Goal: Check status: Check status

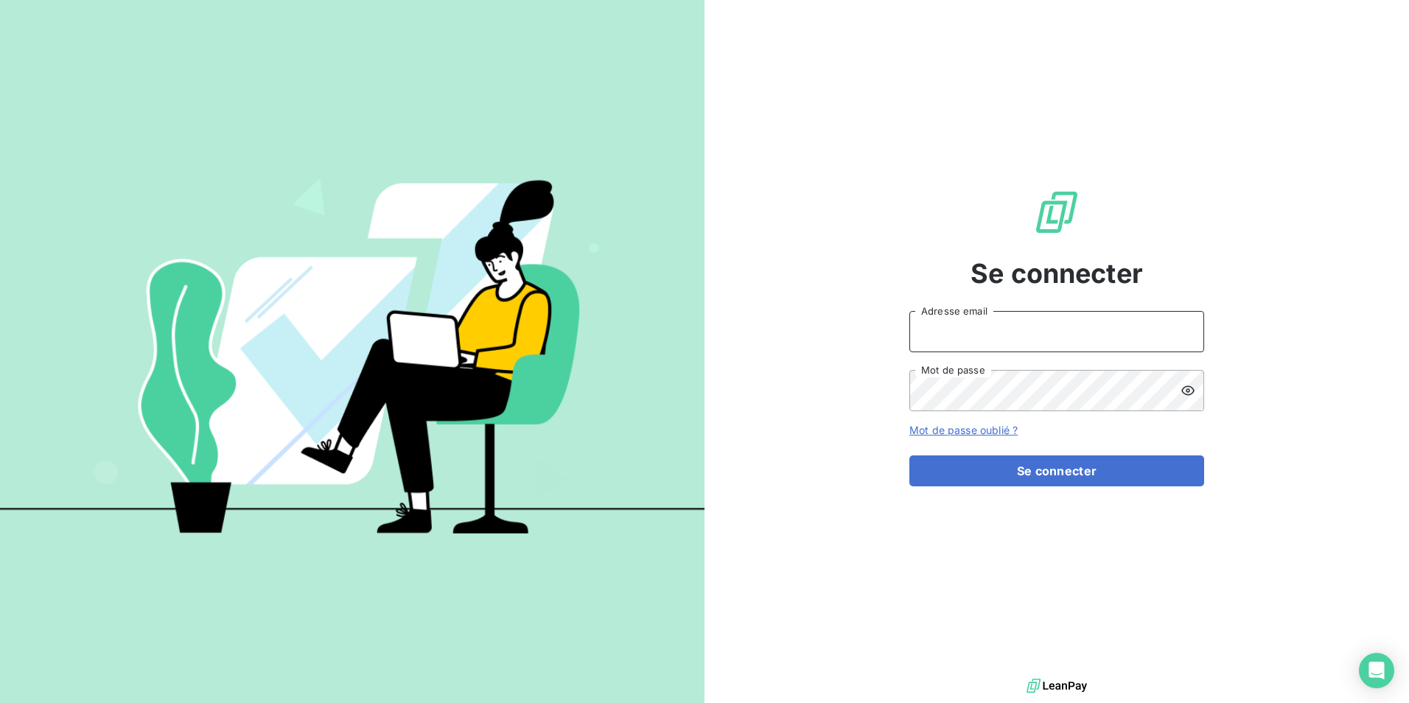
type input "[EMAIL_ADDRESS][PERSON_NAME][DOMAIN_NAME]"
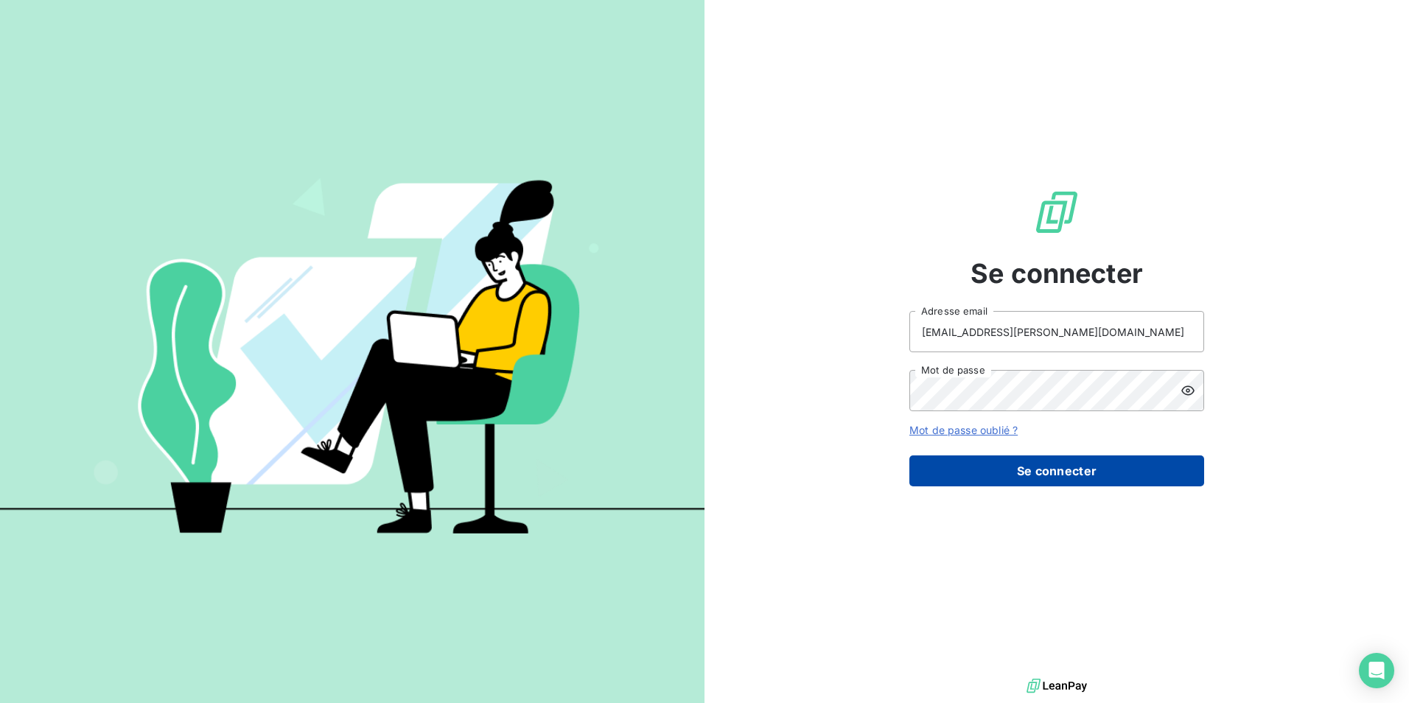
click at [952, 472] on button "Se connecter" at bounding box center [1057, 471] width 295 height 31
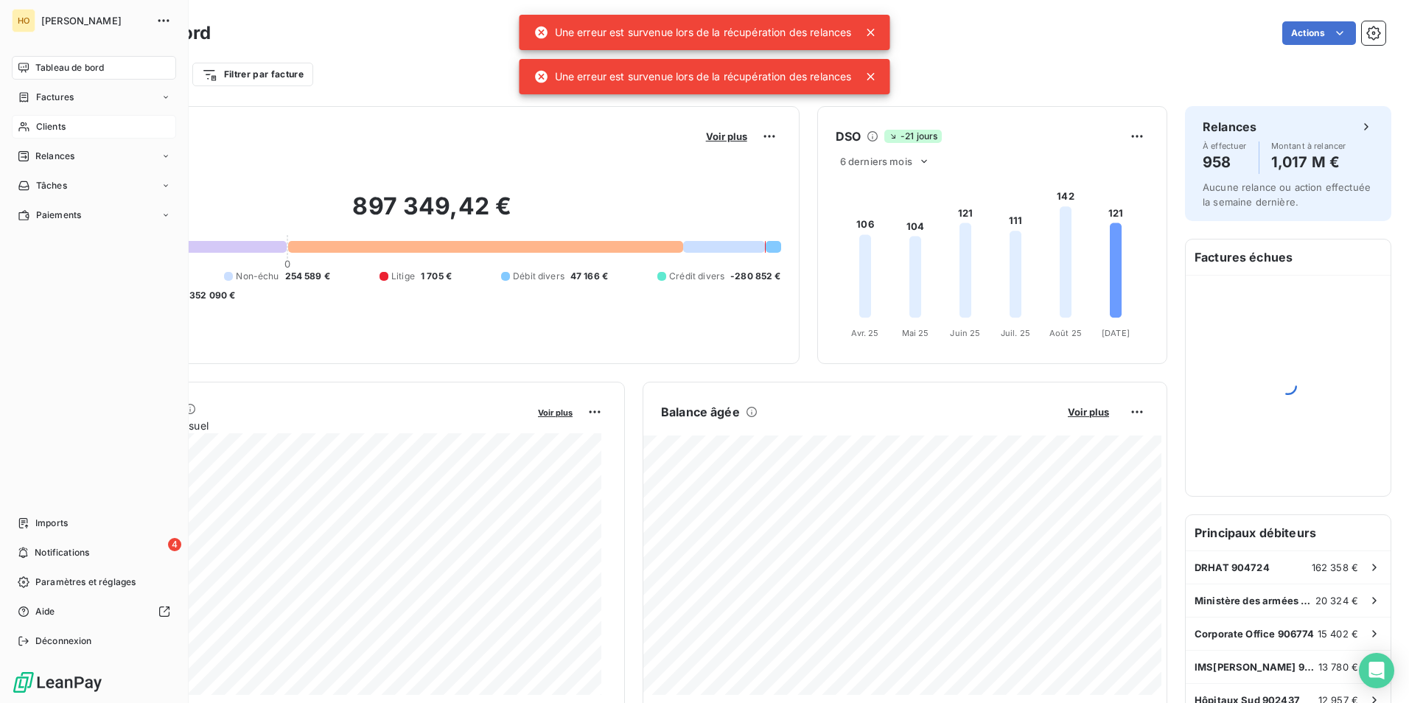
click at [38, 130] on span "Clients" at bounding box center [50, 126] width 29 height 13
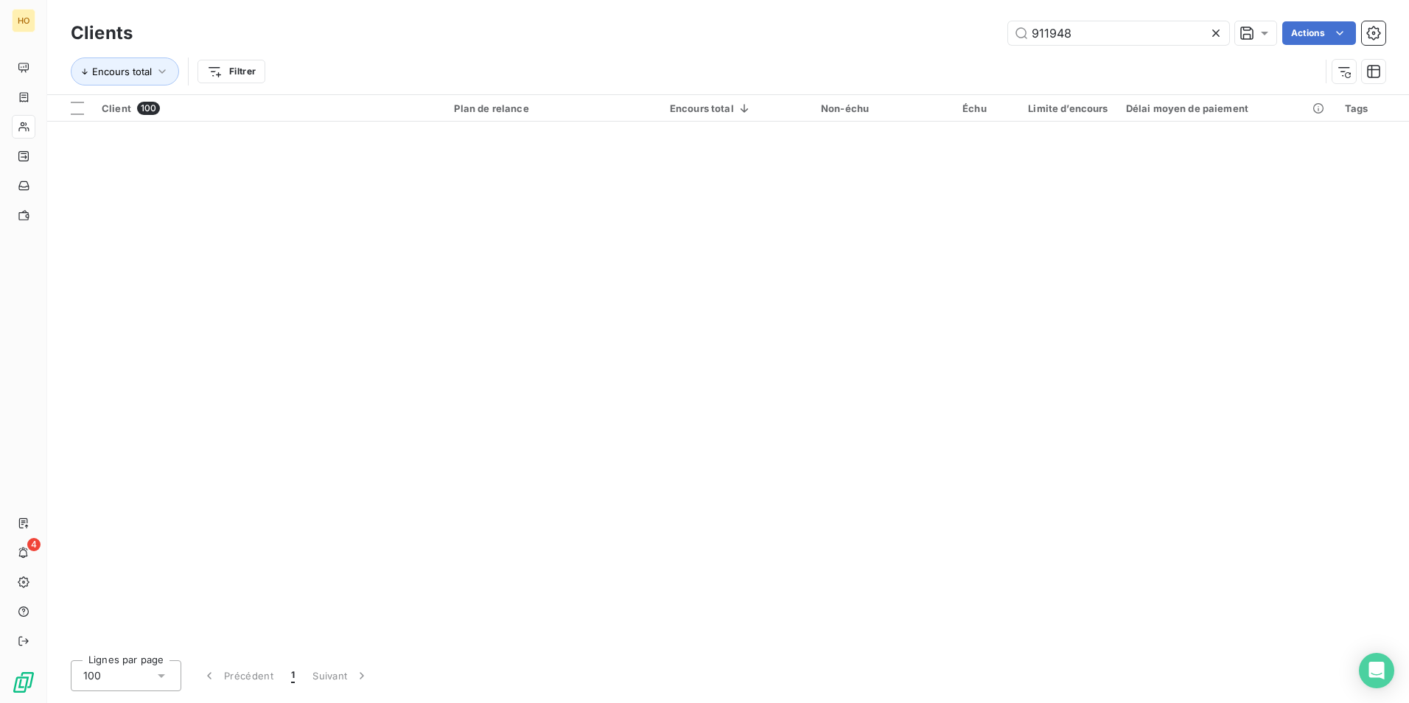
drag, startPoint x: 1080, startPoint y: 34, endPoint x: 859, endPoint y: 56, distance: 222.3
click at [859, 56] on div "Clients 911948 Actions Encours total Filtrer" at bounding box center [728, 56] width 1315 height 77
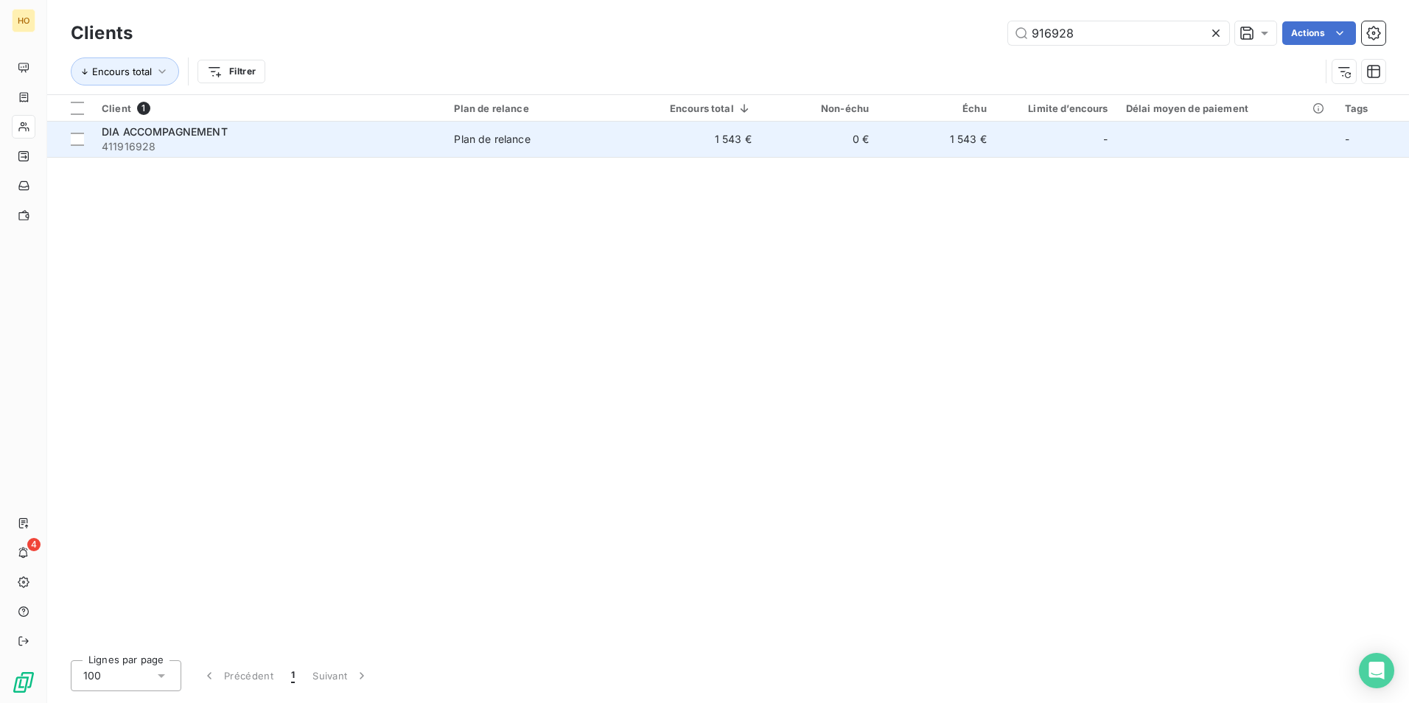
type input "916928"
click at [738, 150] on td "1 543 €" at bounding box center [699, 139] width 124 height 35
